Goal: Complete application form

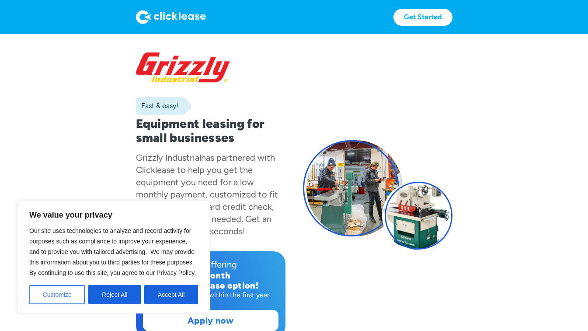
click at [59, 296] on button "Customize" at bounding box center [57, 294] width 56 height 19
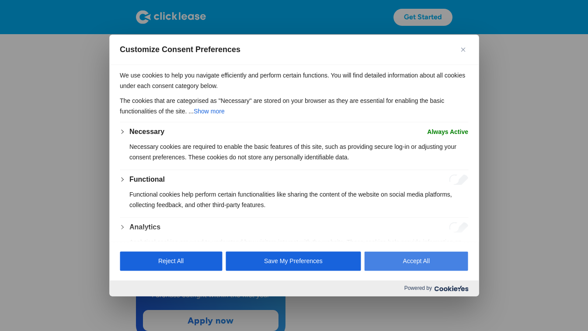
click at [383, 270] on button "Accept All" at bounding box center [417, 260] width 104 height 19
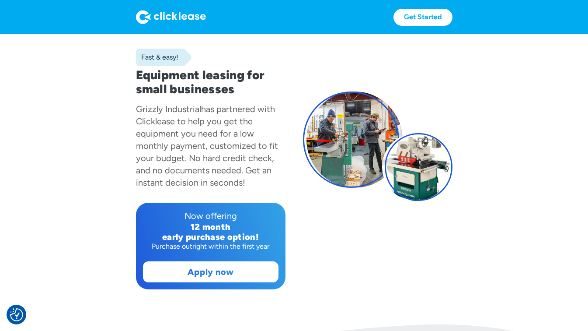
scroll to position [53, 0]
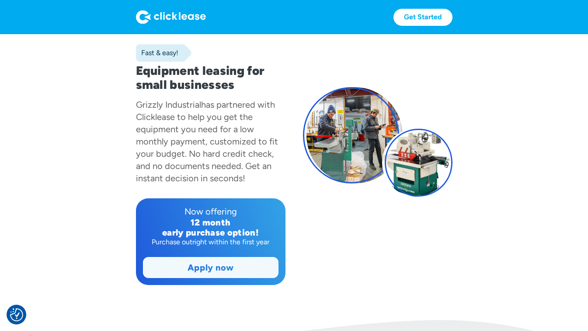
click at [188, 273] on link "Apply now" at bounding box center [210, 267] width 135 height 20
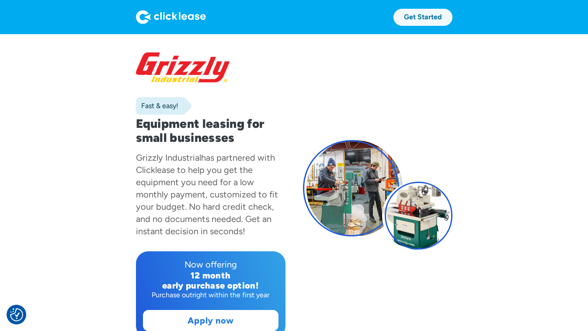
click at [422, 18] on link "Get Started" at bounding box center [423, 17] width 59 height 17
